Goal: Task Accomplishment & Management: Use online tool/utility

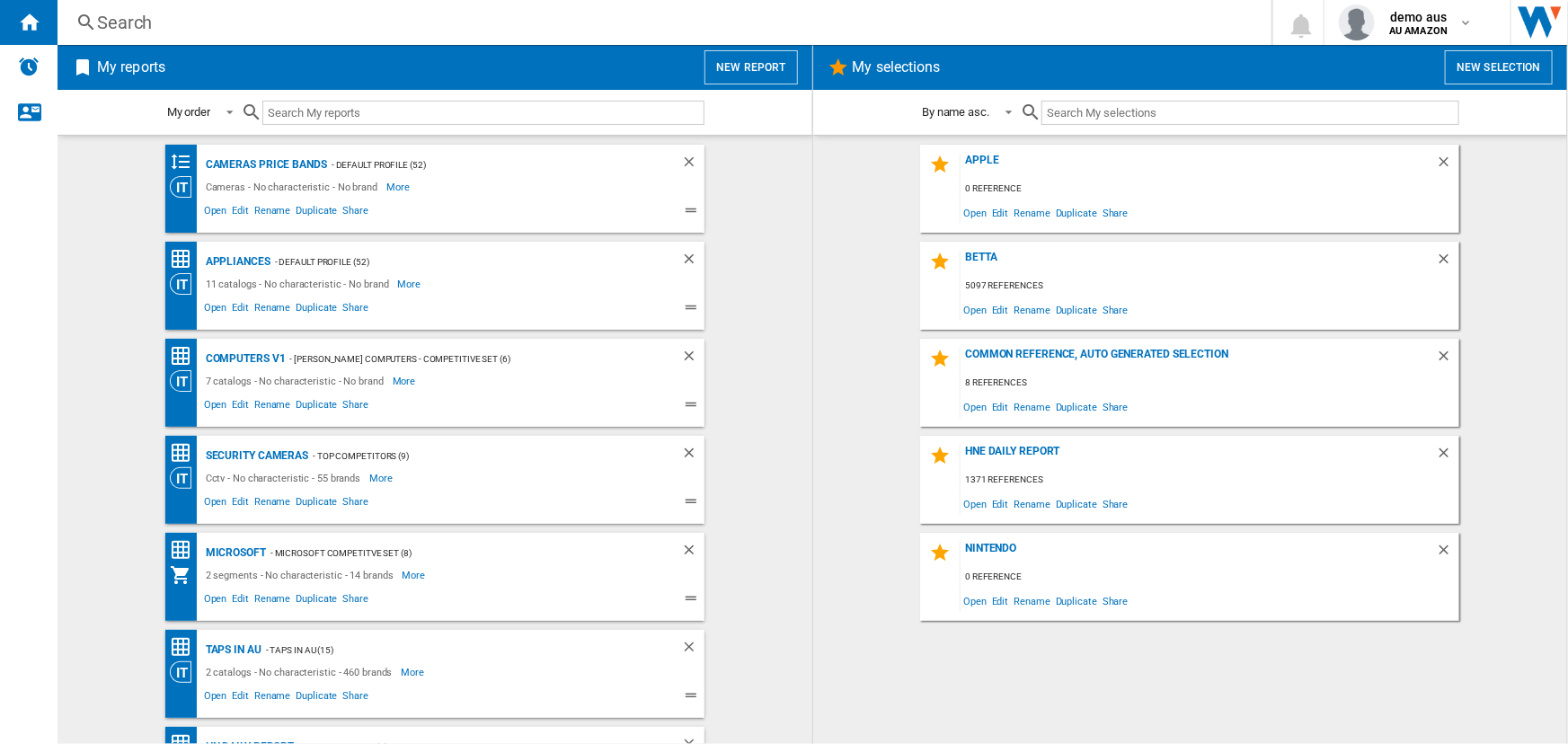
click at [753, 68] on button "New report" at bounding box center [751, 67] width 92 height 34
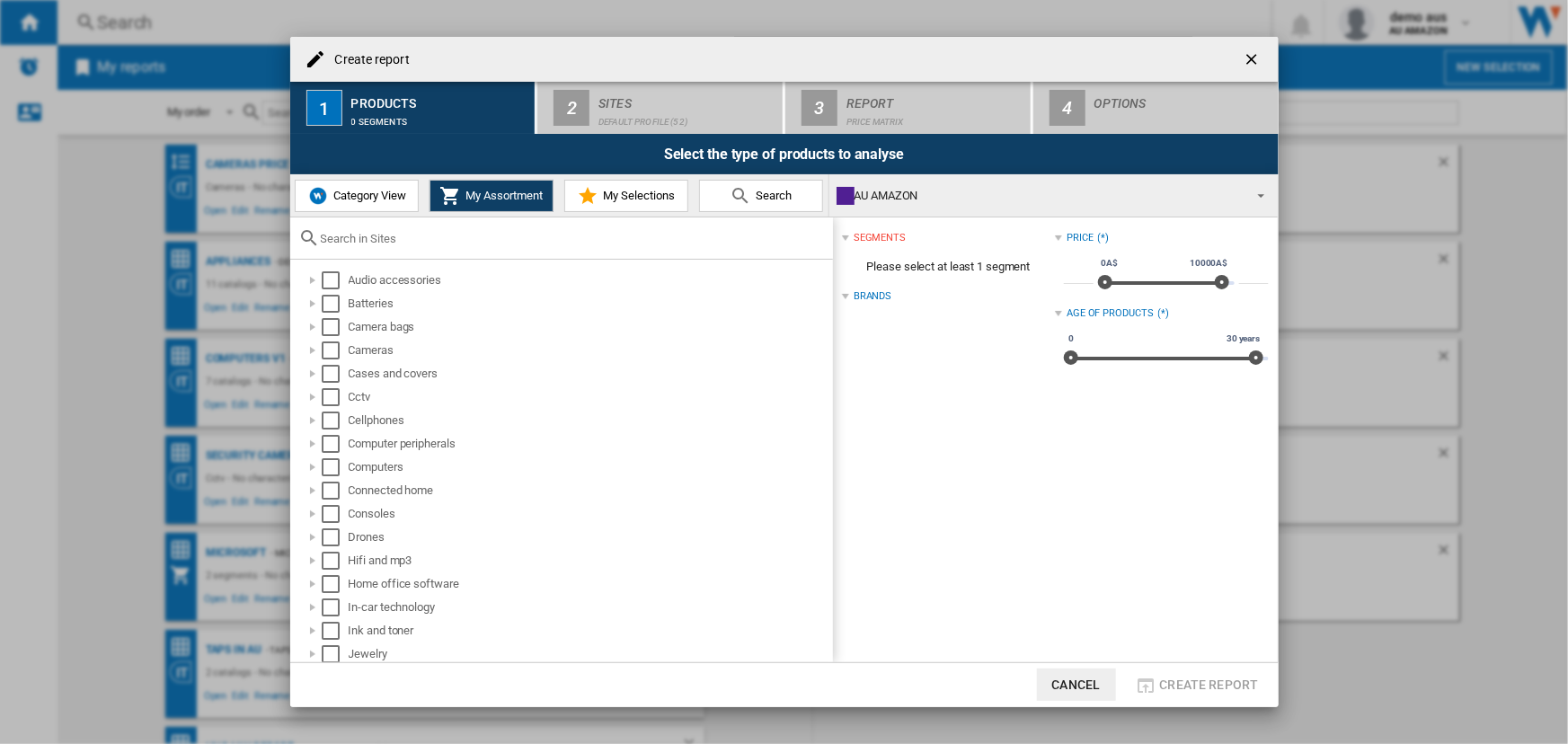
click at [737, 194] on md-icon at bounding box center [741, 196] width 21 height 21
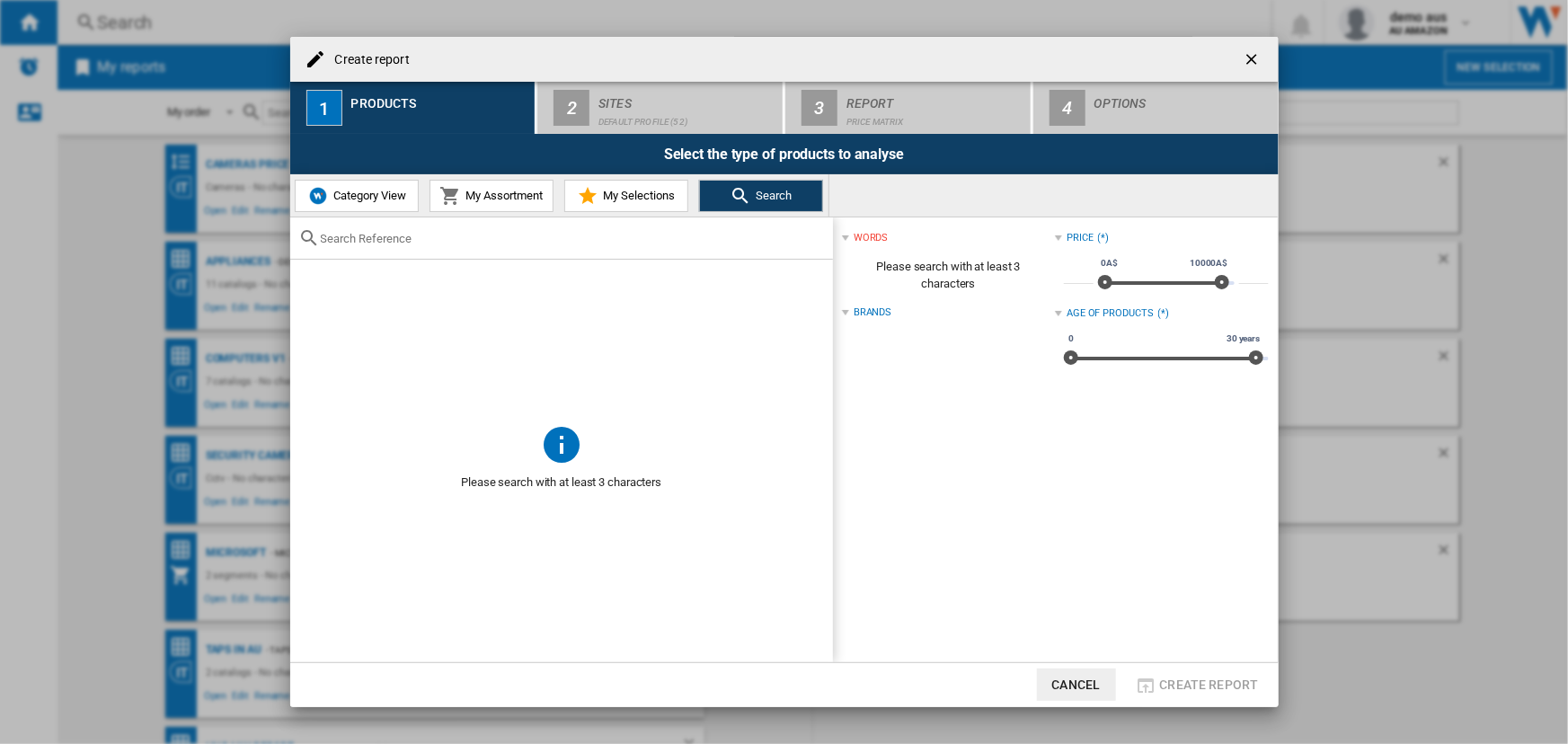
click at [384, 238] on input "text" at bounding box center [572, 239] width 503 height 14
paste input "DJIMINI3RC"
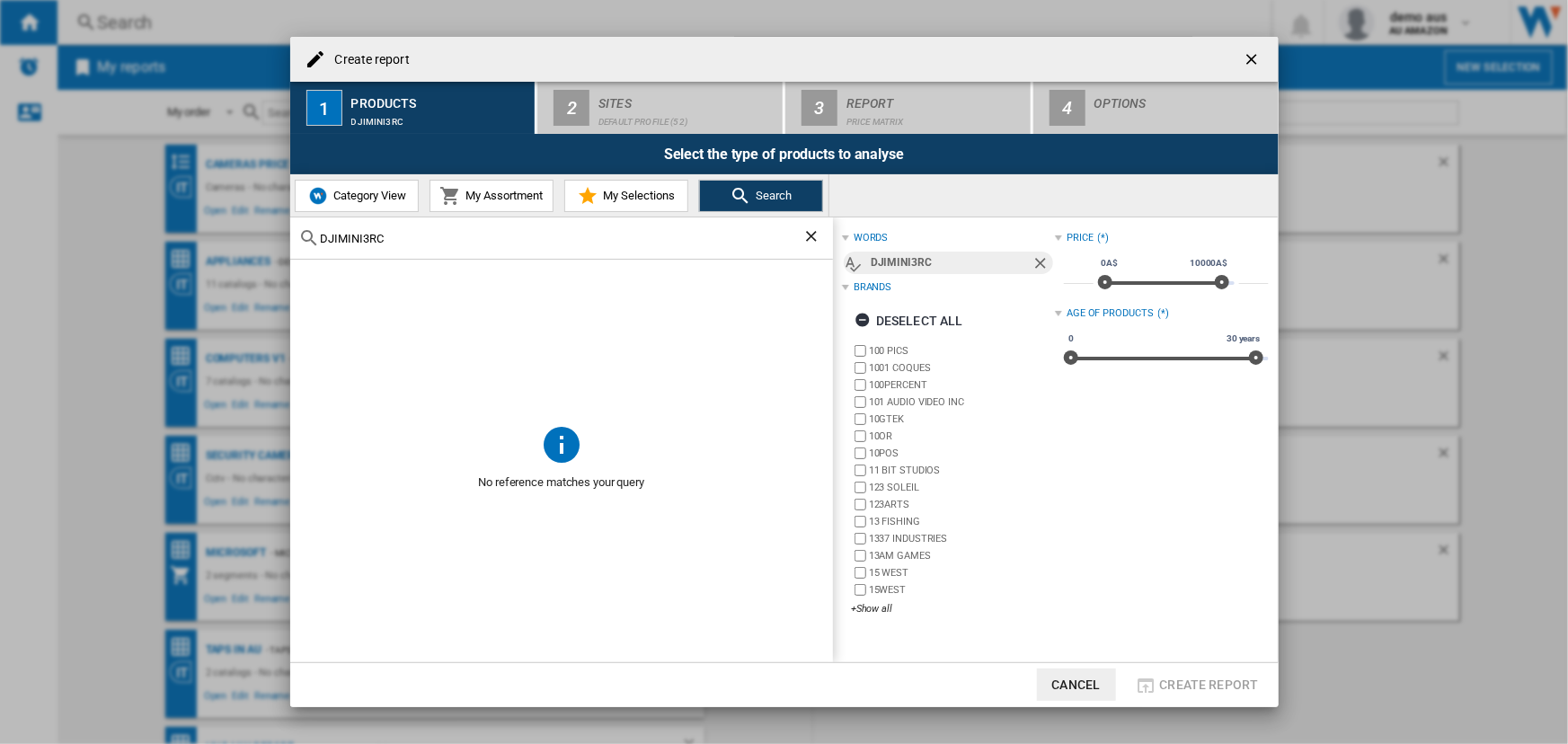
type input "DJIMINI3RC"
click at [1077, 680] on button "Cancel" at bounding box center [1076, 685] width 79 height 32
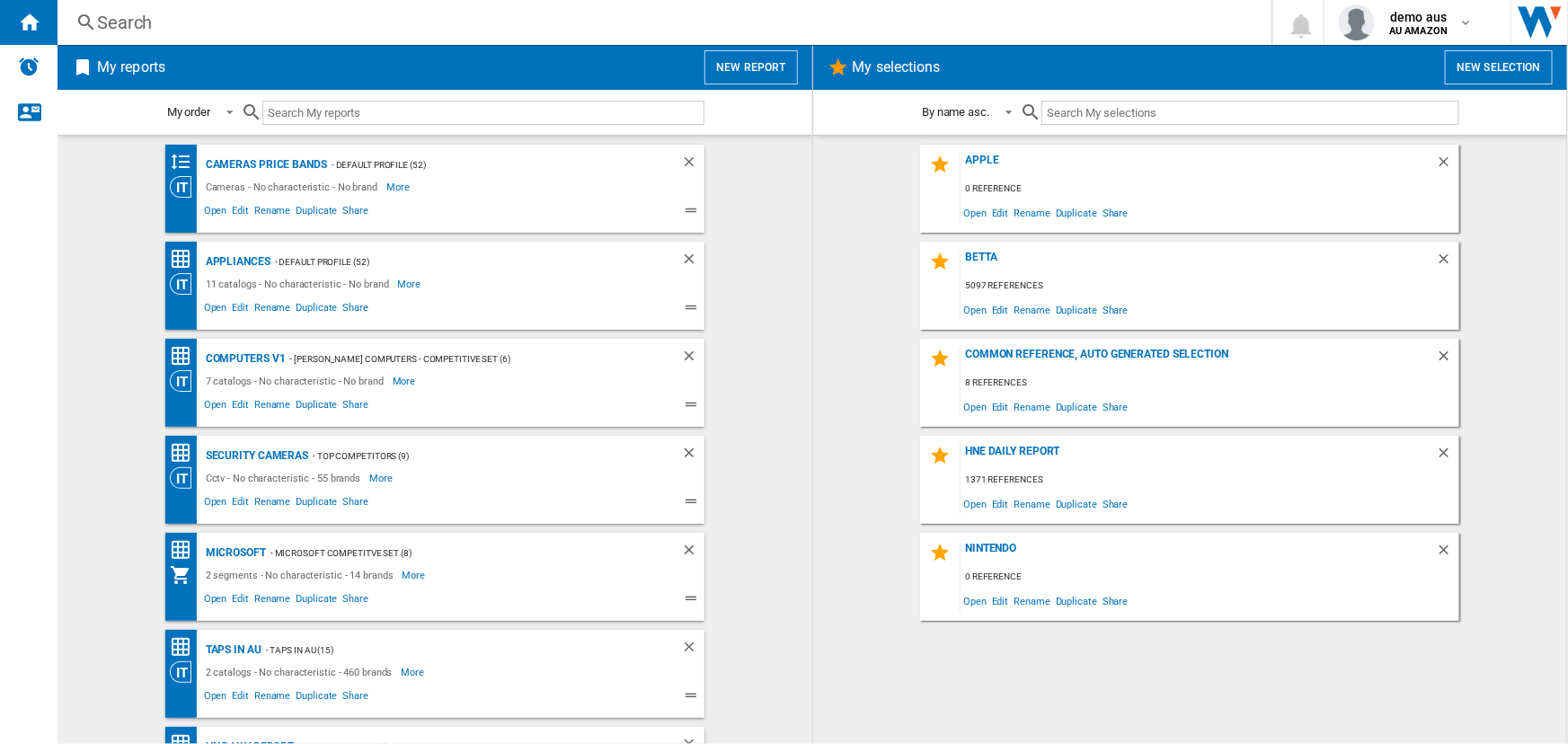
click at [759, 59] on button "New report" at bounding box center [751, 67] width 92 height 34
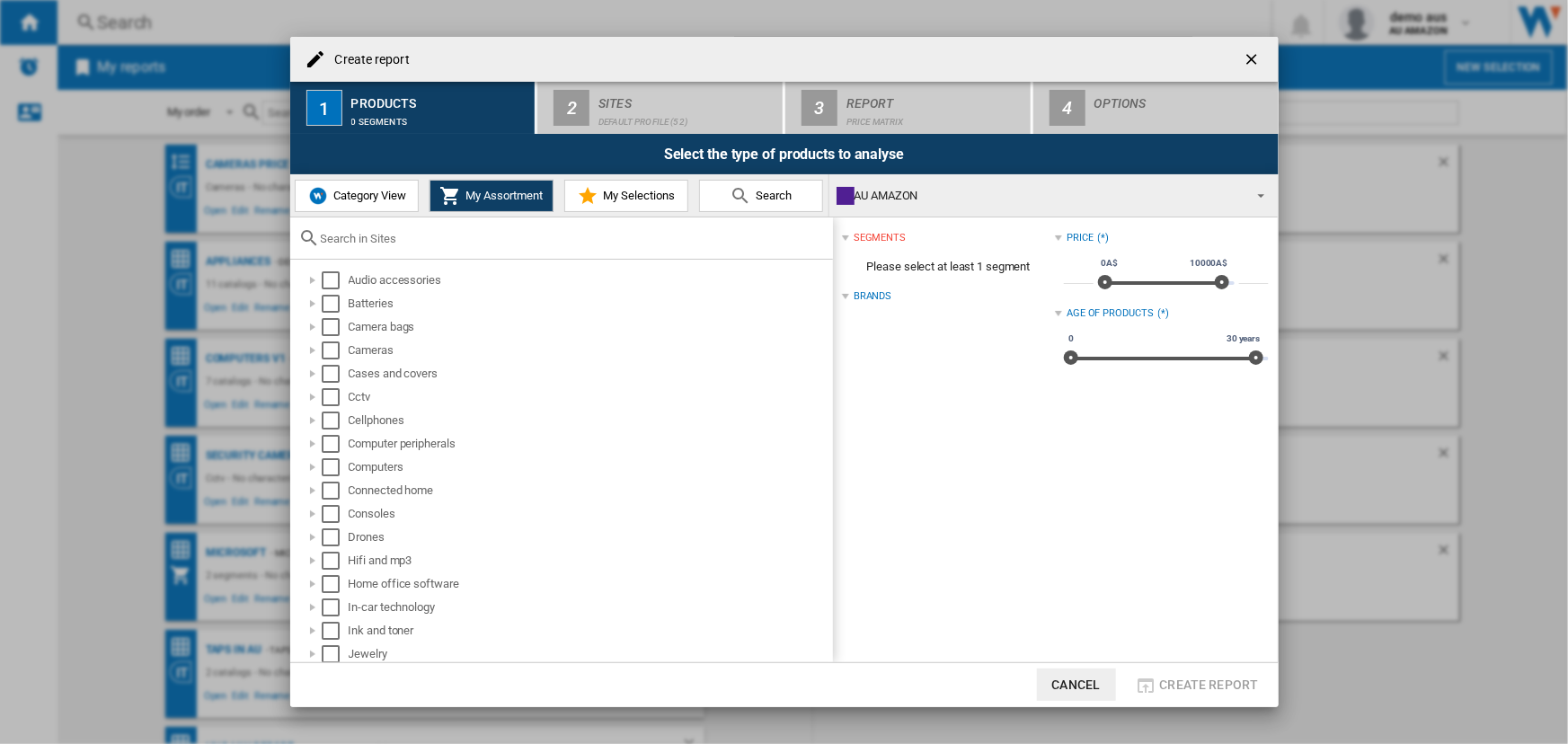
click at [361, 197] on span "Category View" at bounding box center [368, 195] width 78 height 14
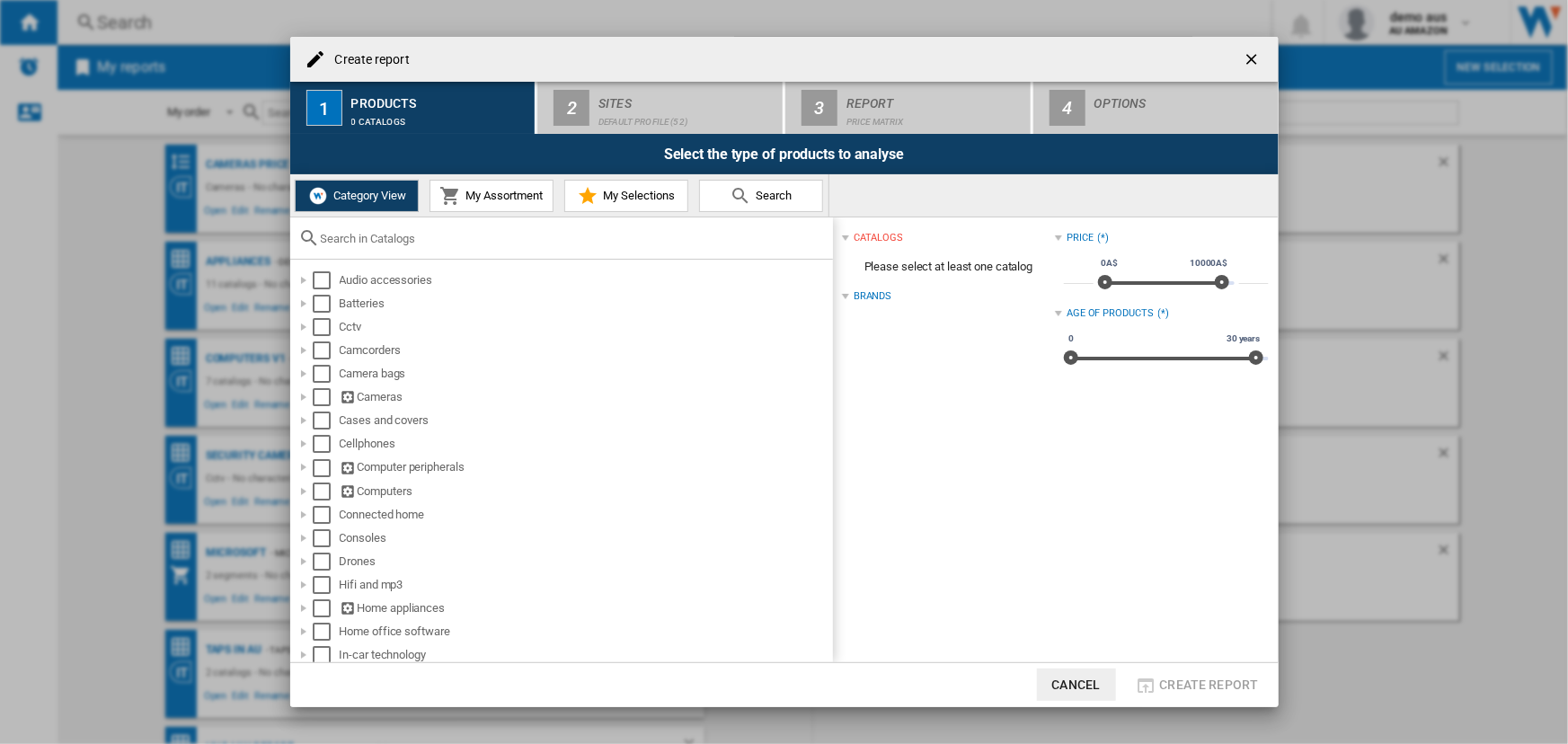
click at [417, 238] on input "text" at bounding box center [572, 239] width 503 height 14
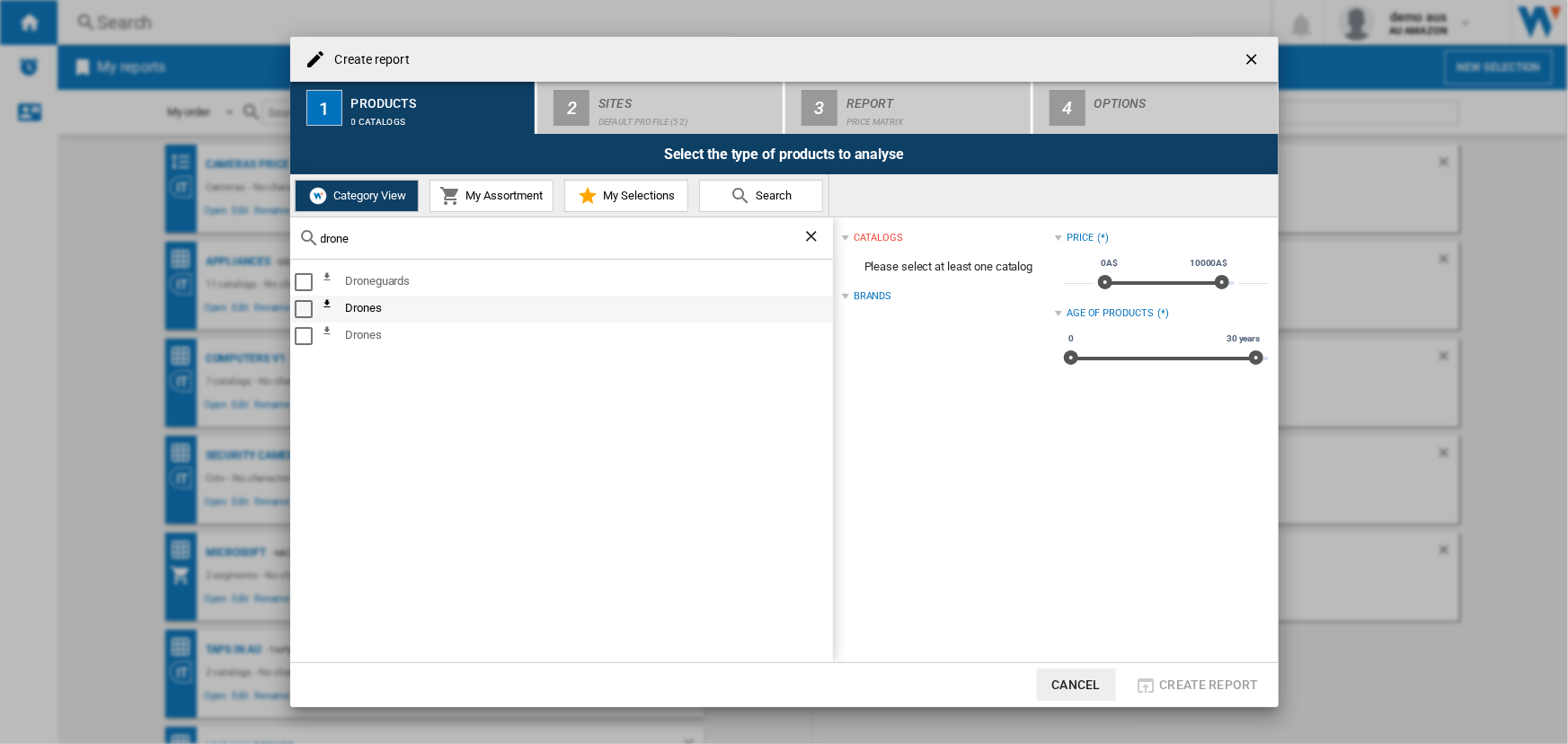
type input "drone"
click at [300, 311] on div "Select" at bounding box center [304, 309] width 18 height 18
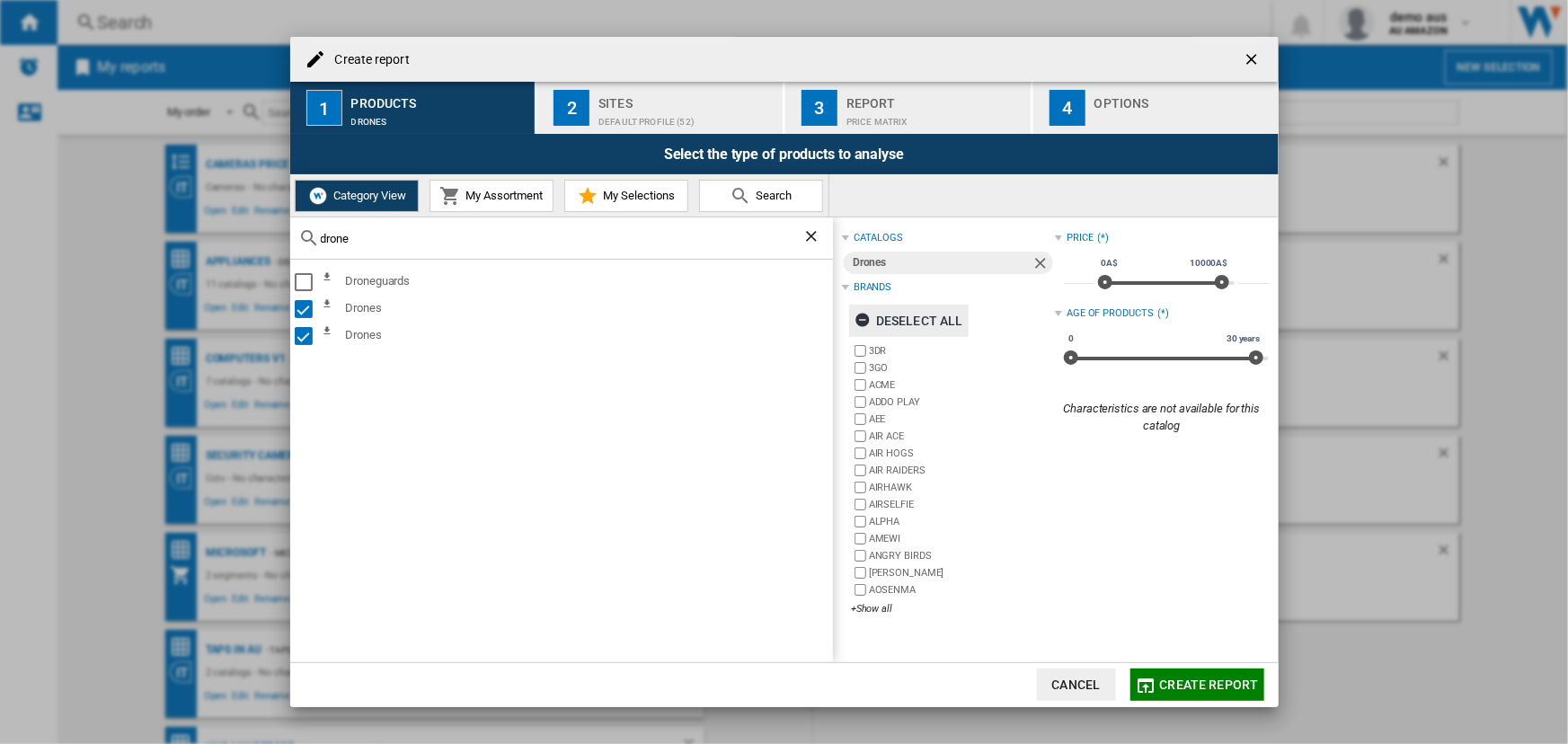
click at [864, 317] on ng-md-icon "button" at bounding box center [865, 322] width 21 height 21
click at [872, 609] on div "+Show all" at bounding box center [953, 609] width 204 height 14
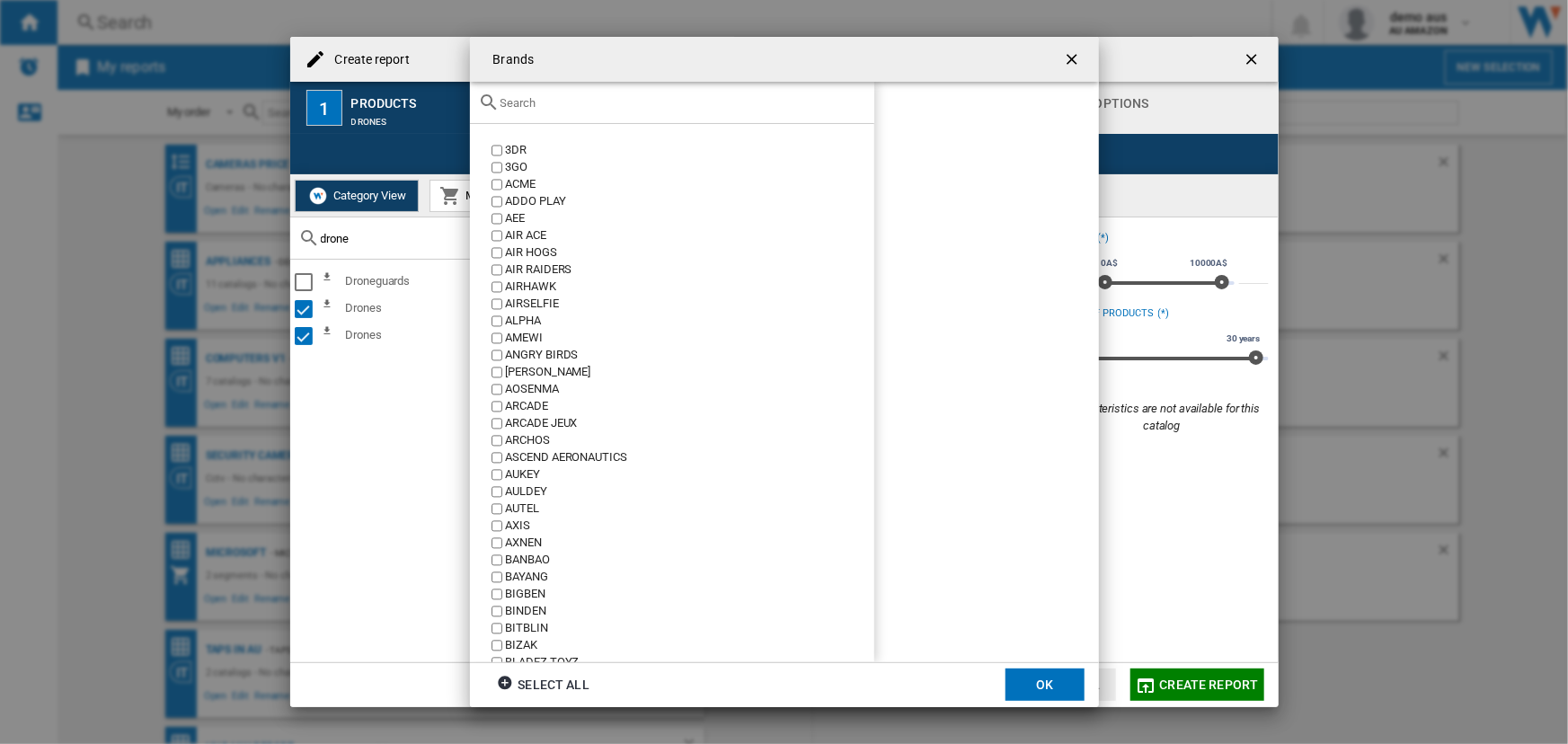
click at [544, 101] on input "text" at bounding box center [684, 103] width 365 height 14
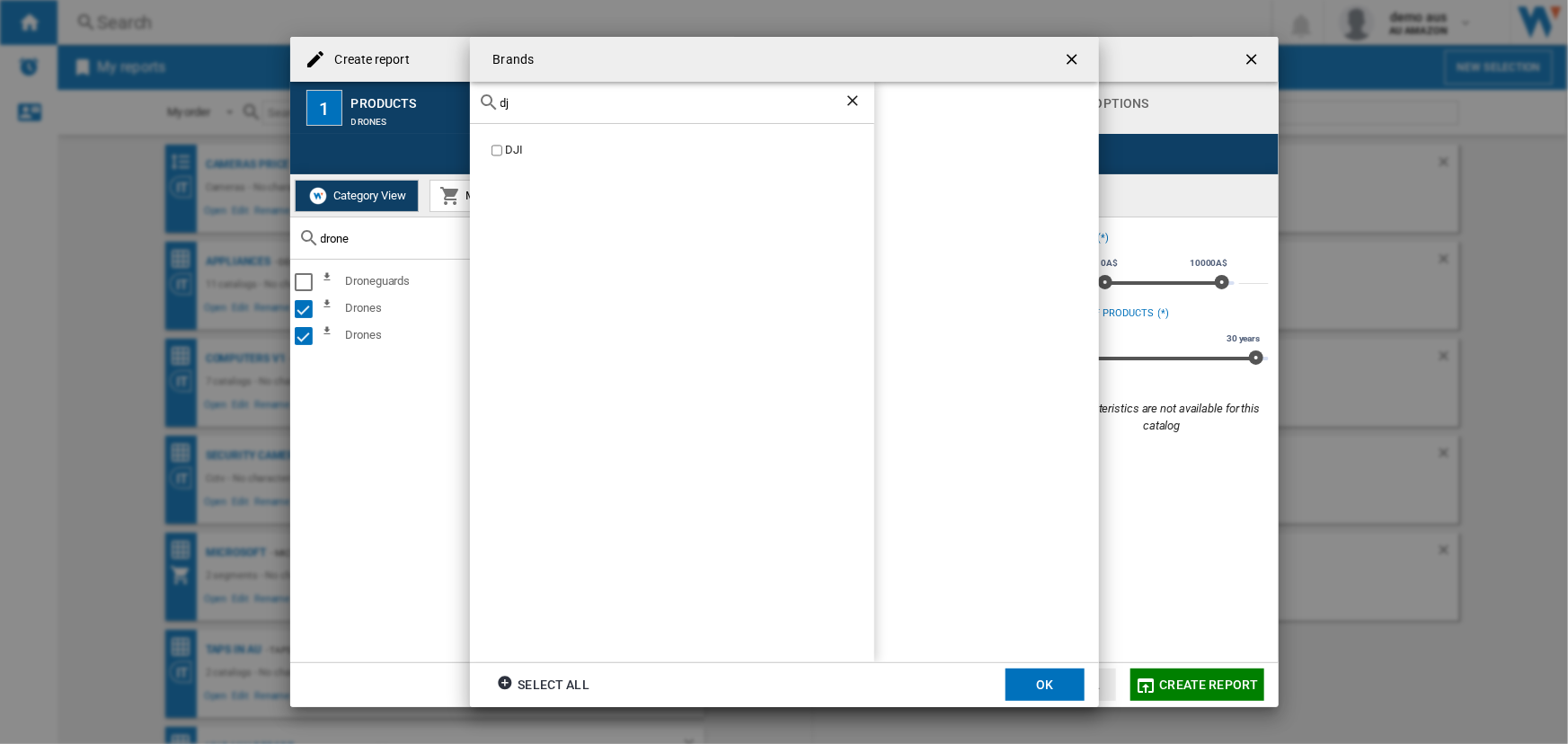
type input "dj"
click at [1023, 683] on button "OK" at bounding box center [1045, 685] width 79 height 32
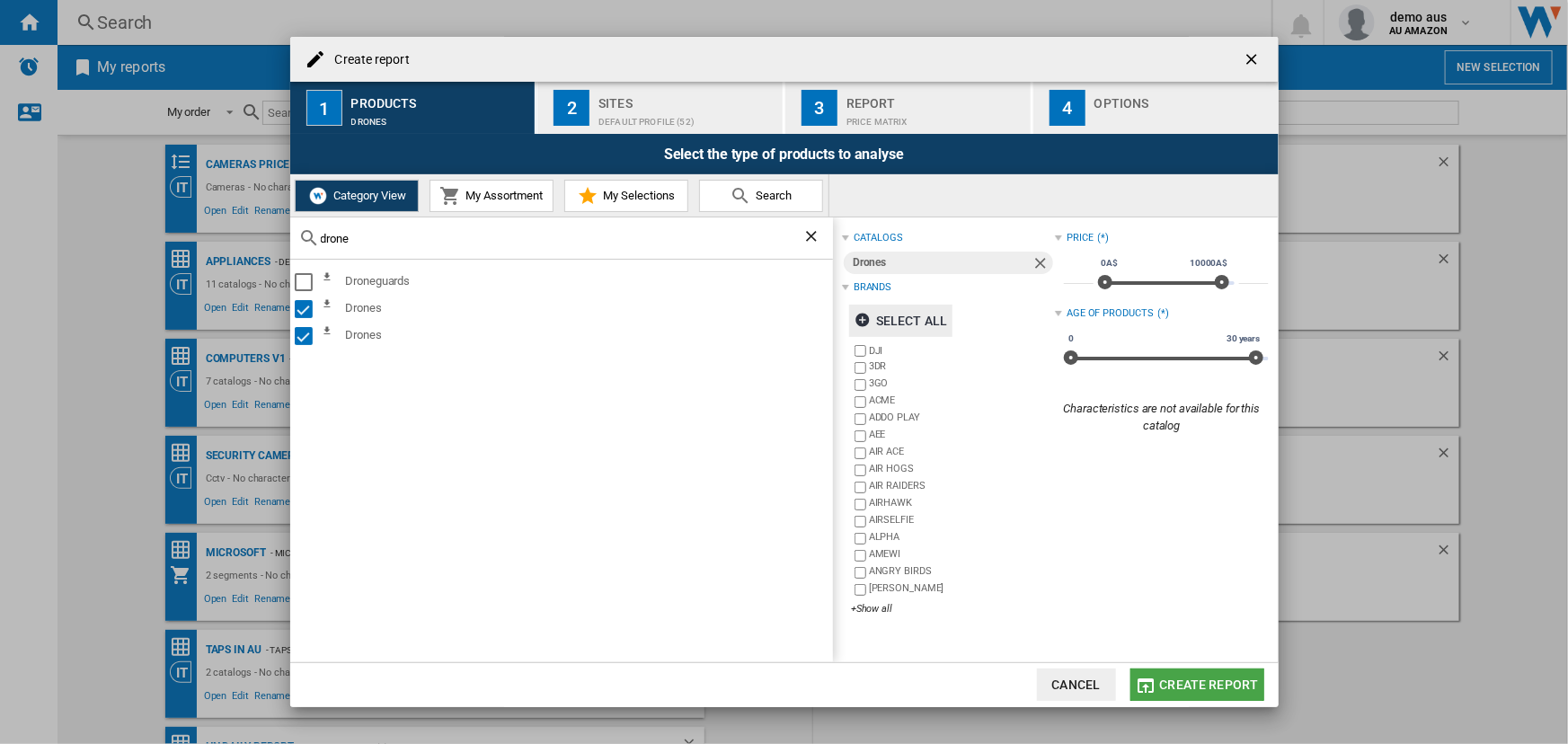
click at [1211, 684] on span "Create report" at bounding box center [1210, 685] width 99 height 15
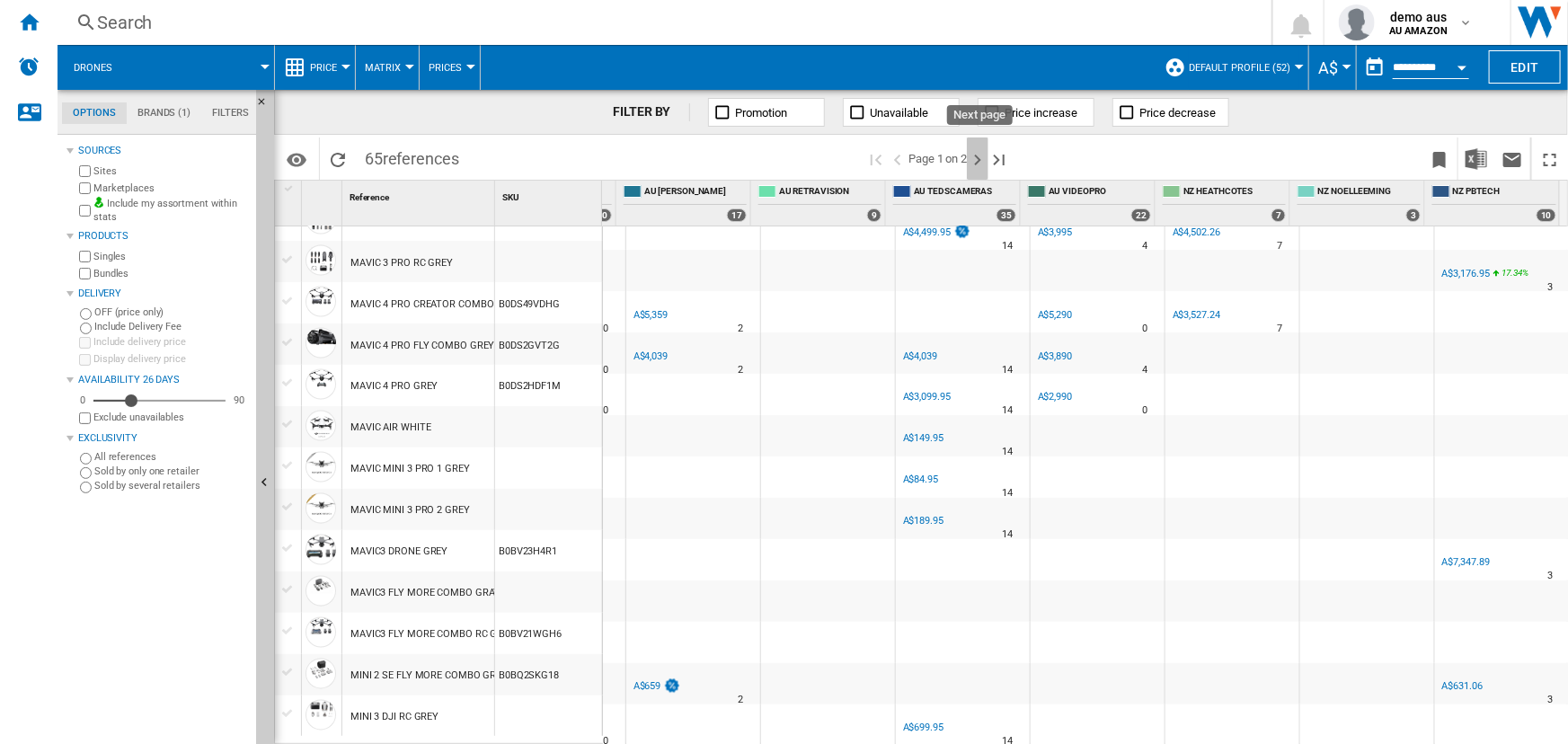
click at [976, 152] on ng-md-icon "Next page" at bounding box center [978, 160] width 21 height 21
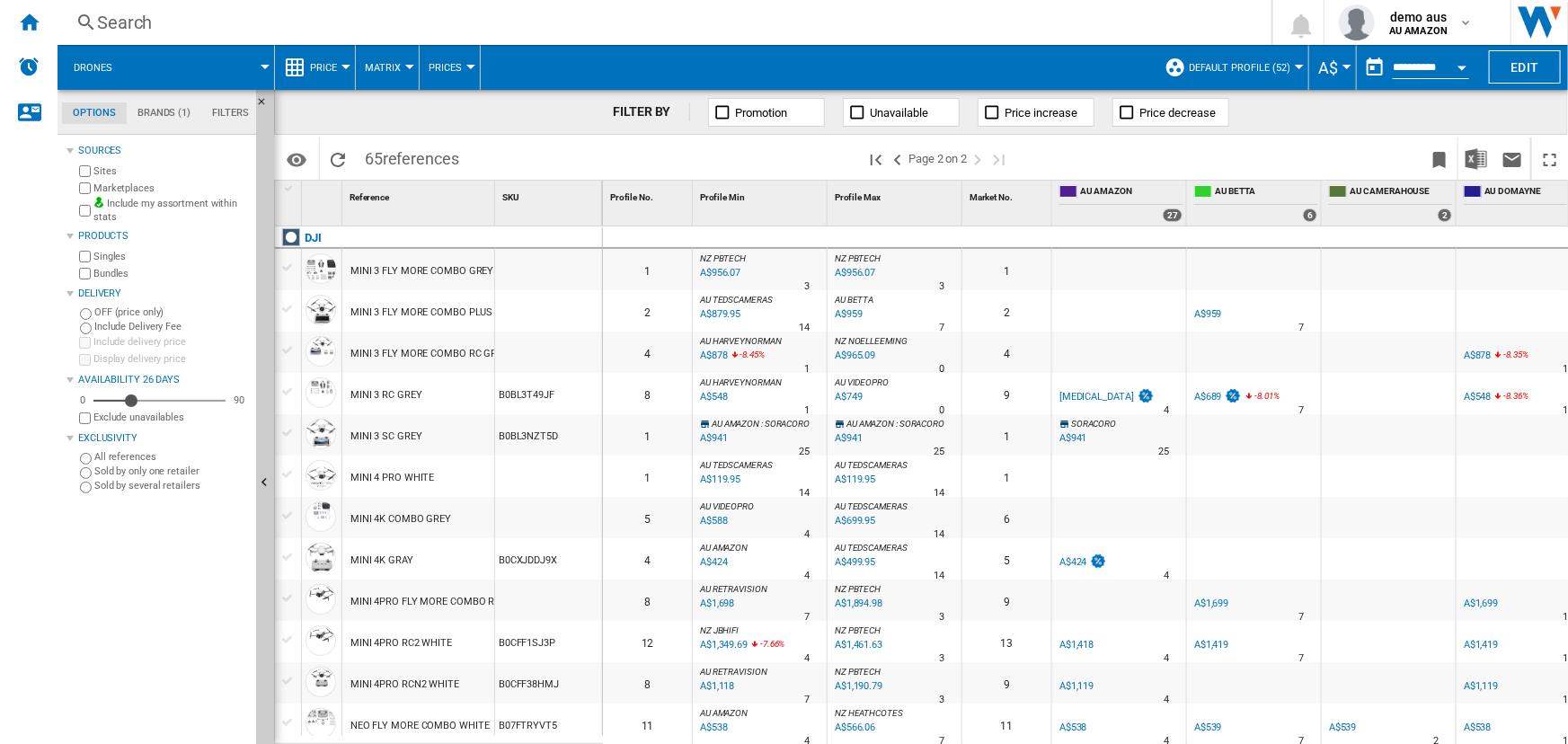
click at [1073, 393] on div "[MEDICAL_DATA]" at bounding box center [1096, 397] width 75 height 12
click at [1216, 394] on div "A$689" at bounding box center [1208, 397] width 28 height 12
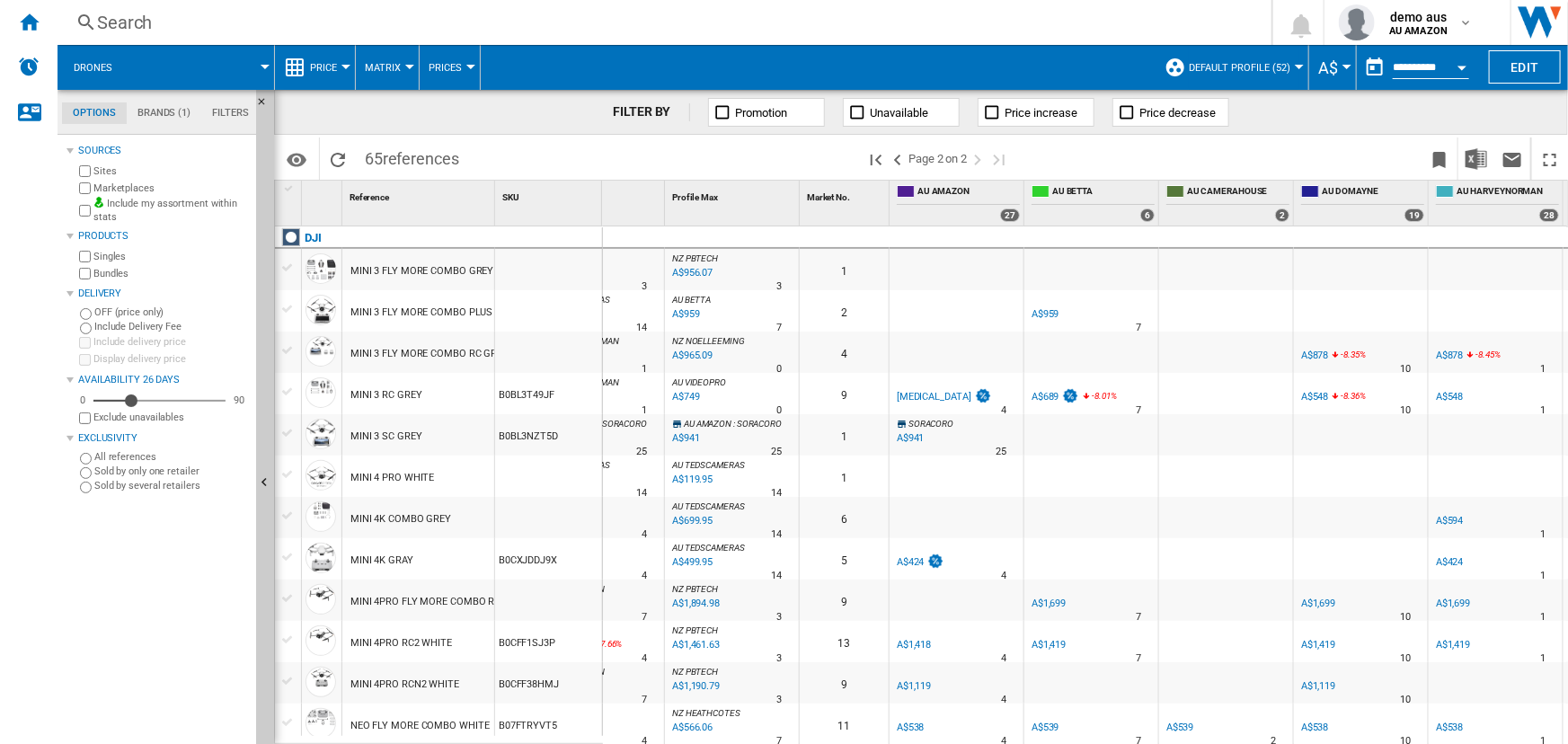
scroll to position [0, 245]
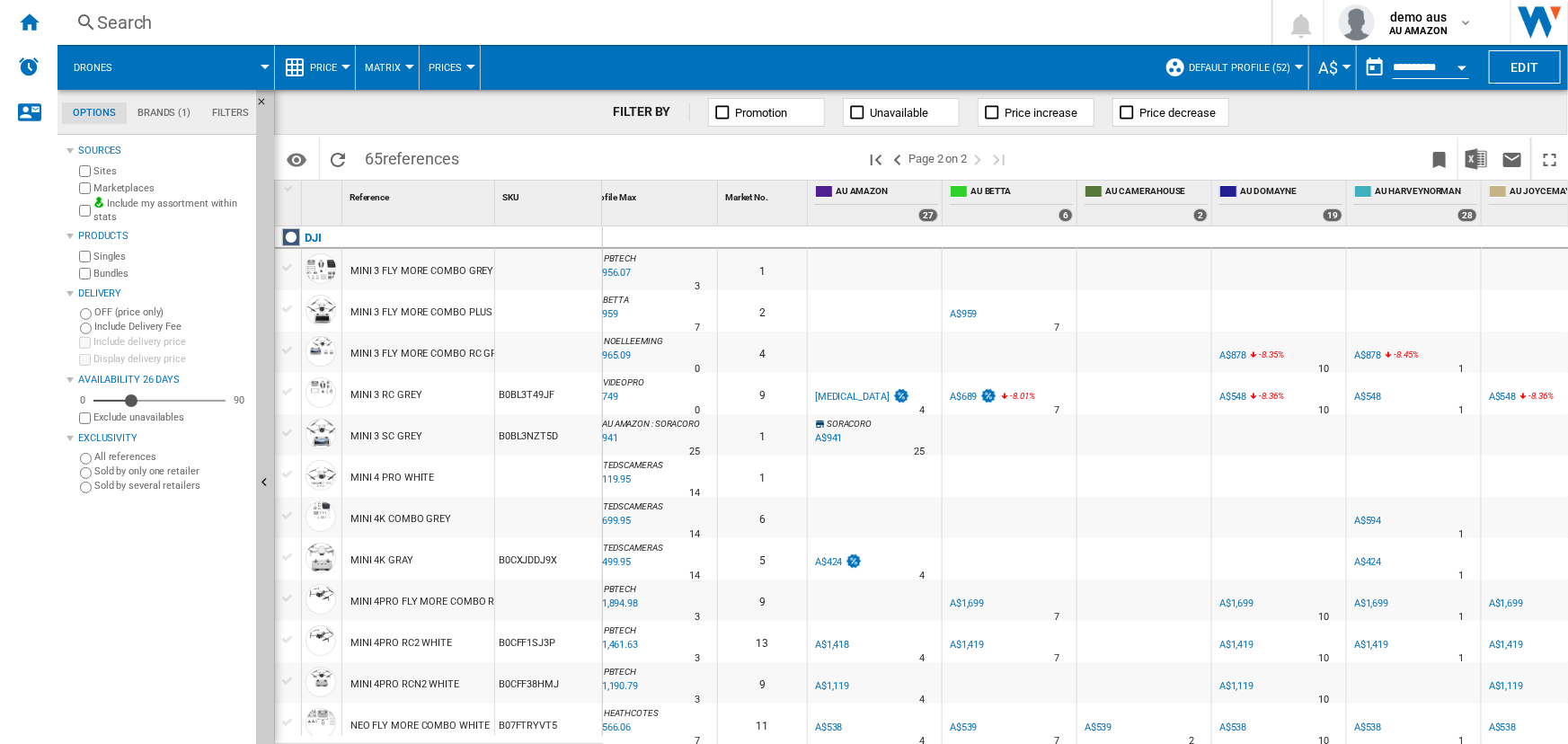
click at [1238, 396] on div "A$548" at bounding box center [1233, 397] width 28 height 12
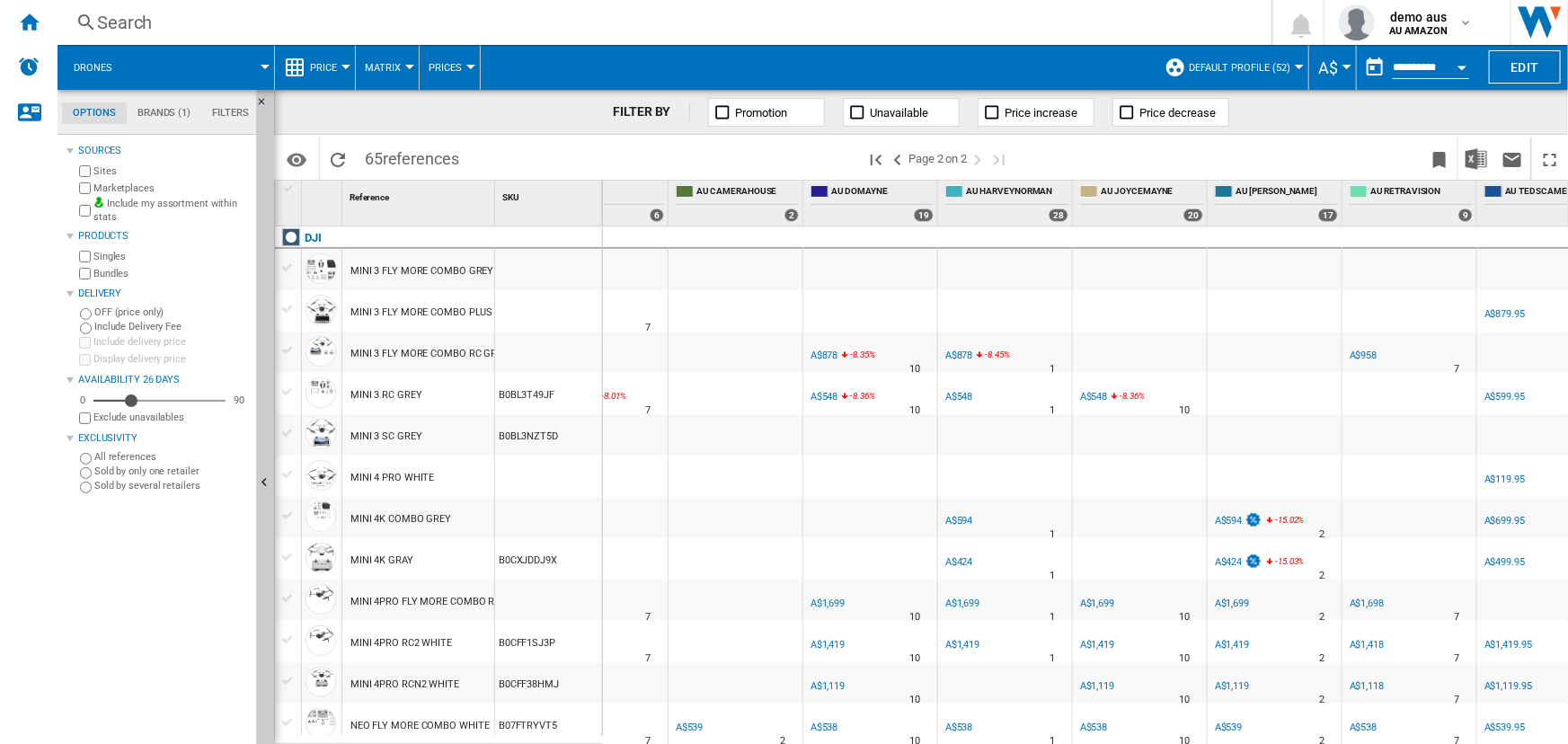
scroll to position [0, 735]
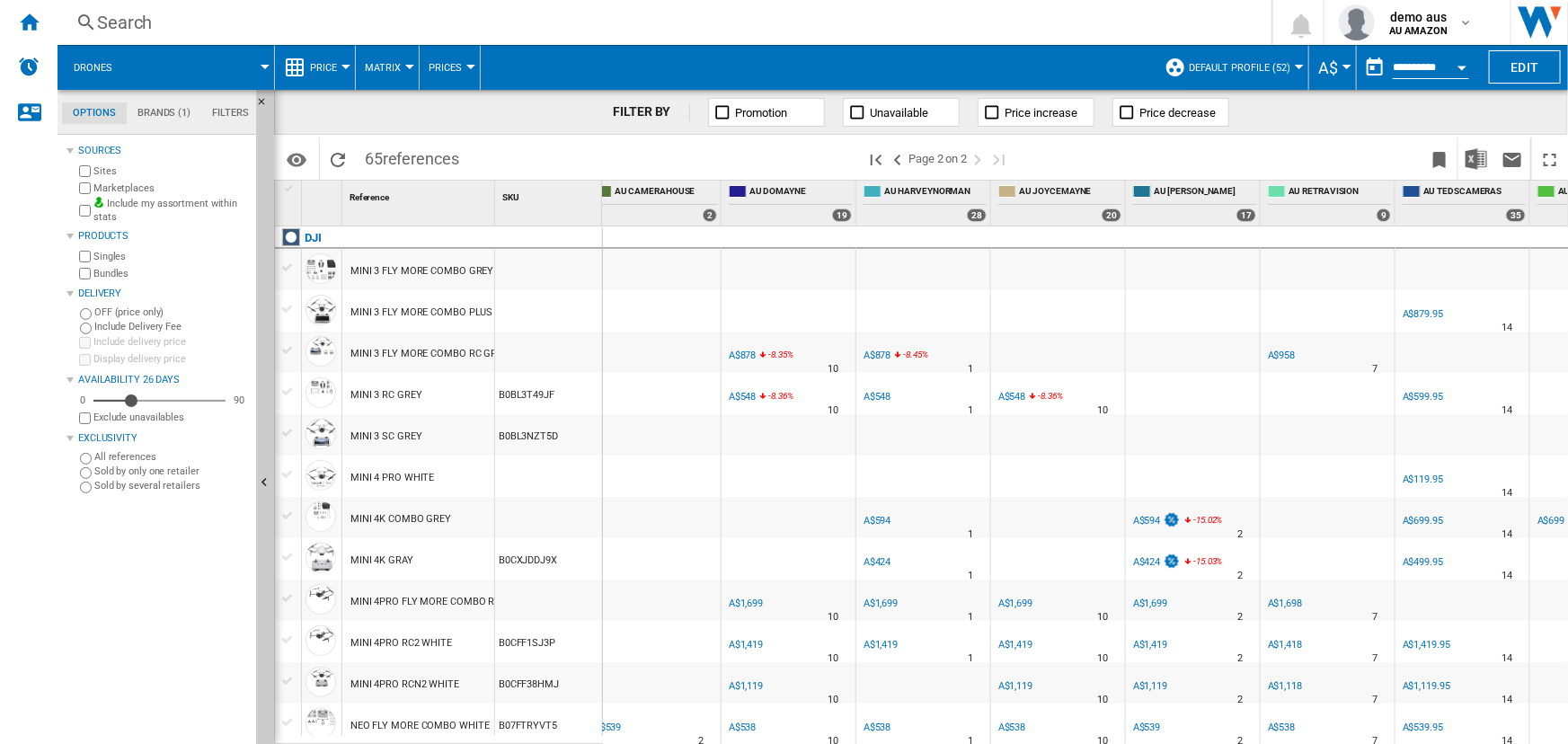
click at [1425, 397] on div "A$599.95" at bounding box center [1423, 397] width 41 height 12
click at [884, 394] on div "A$548" at bounding box center [878, 397] width 28 height 12
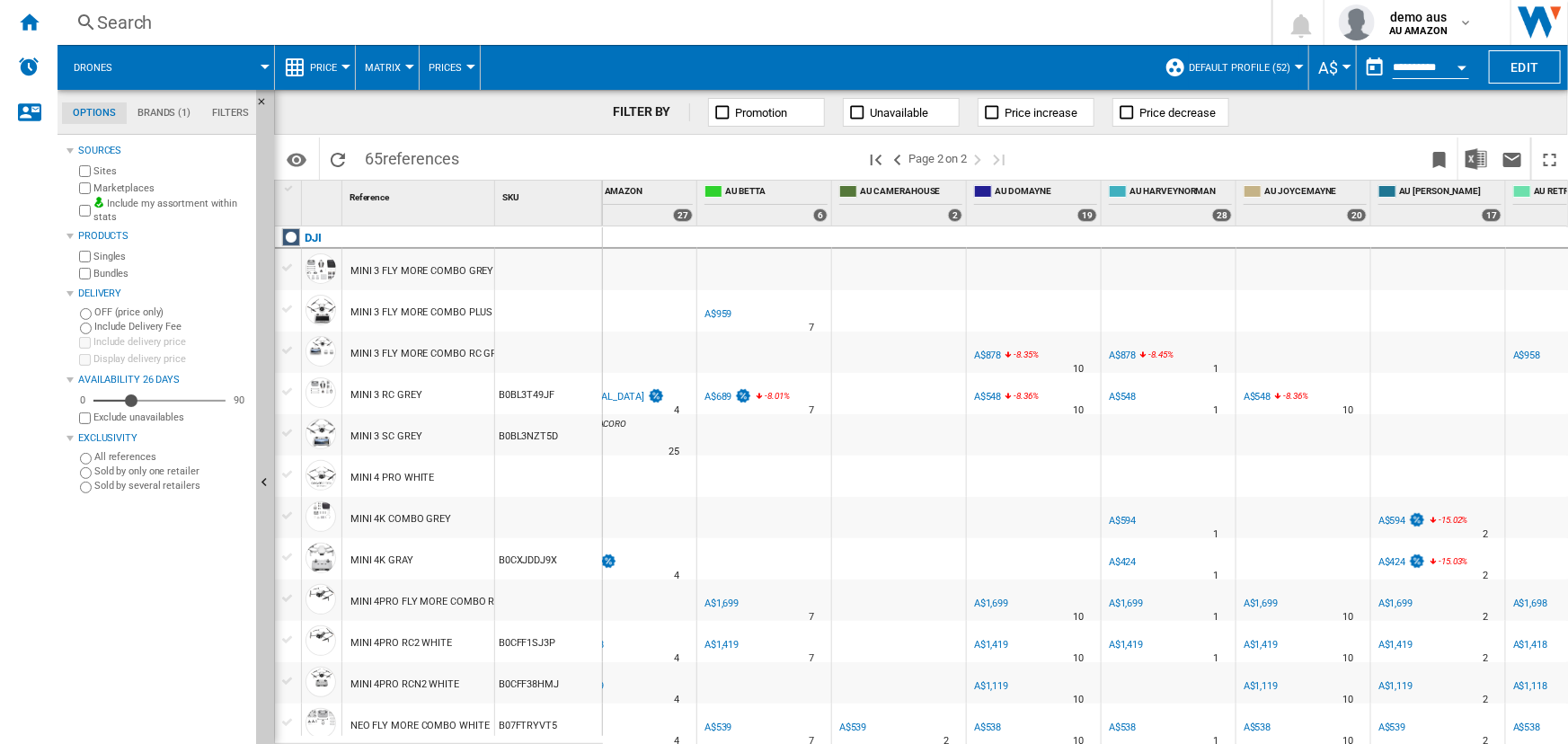
scroll to position [0, 326]
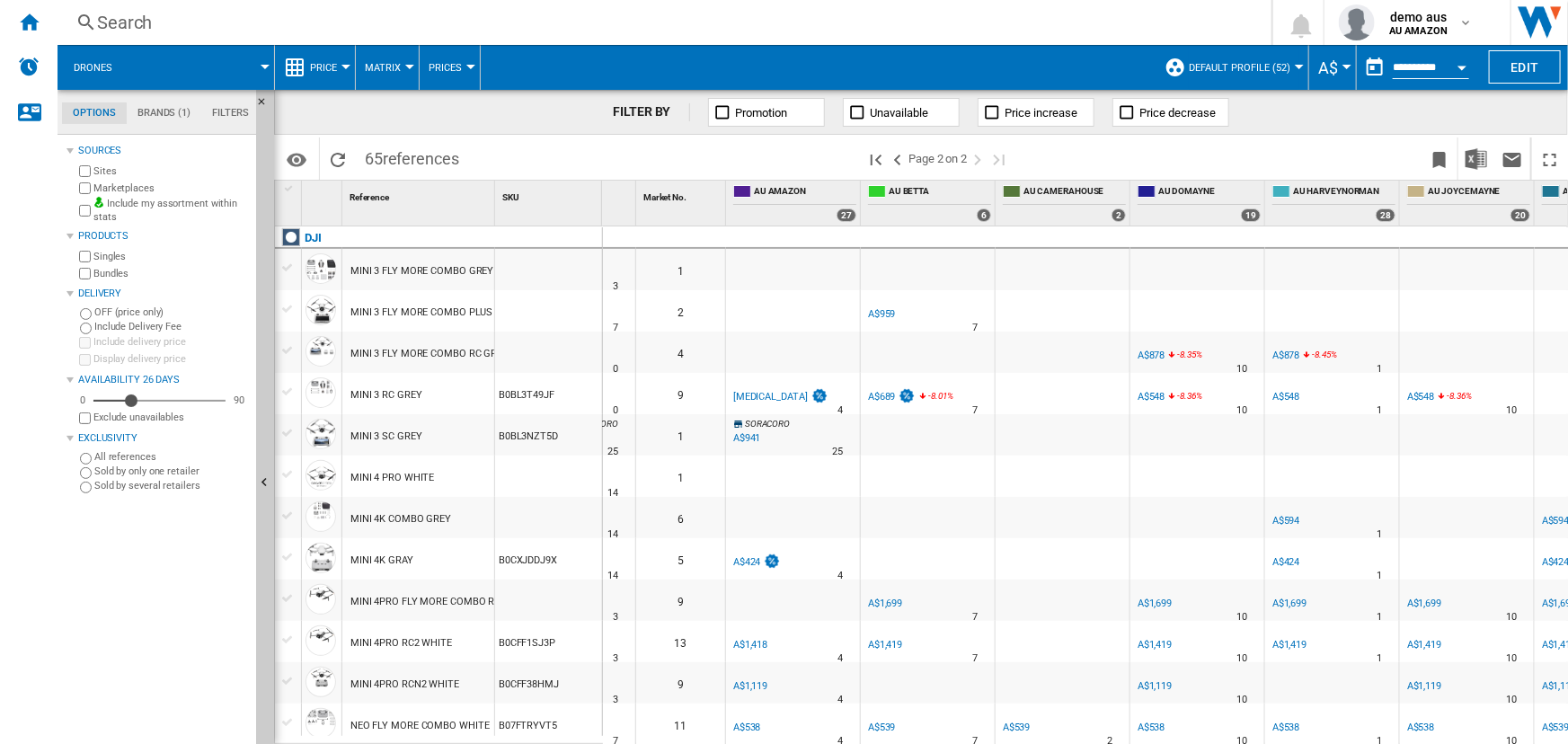
click at [891, 401] on div "A$689" at bounding box center [882, 397] width 28 height 12
click at [748, 395] on div "[MEDICAL_DATA]" at bounding box center [770, 397] width 75 height 12
click at [1407, 26] on b "AU AMAZON" at bounding box center [1418, 31] width 58 height 12
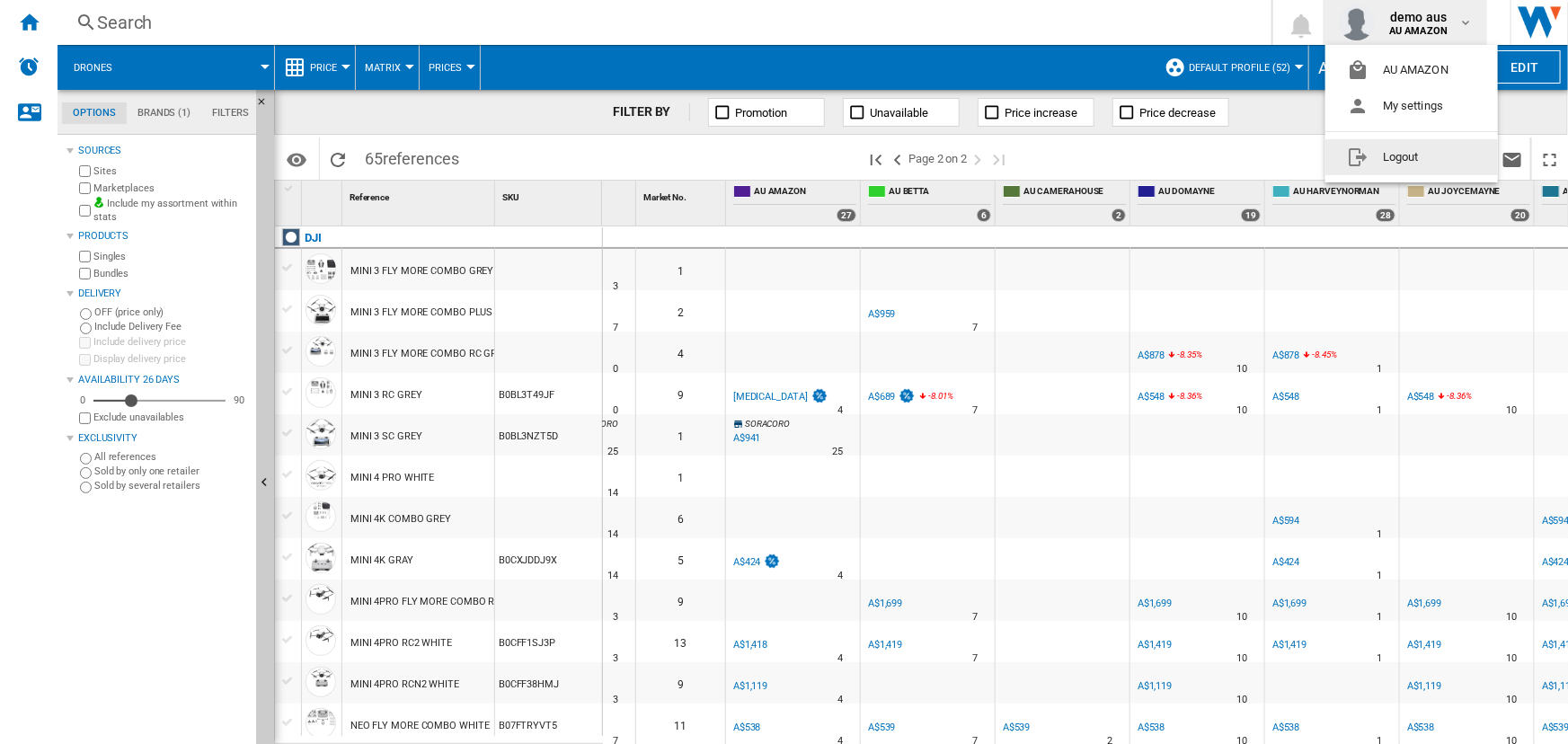
click at [1401, 167] on button "Logout" at bounding box center [1412, 156] width 173 height 36
